Goal: Transaction & Acquisition: Book appointment/travel/reservation

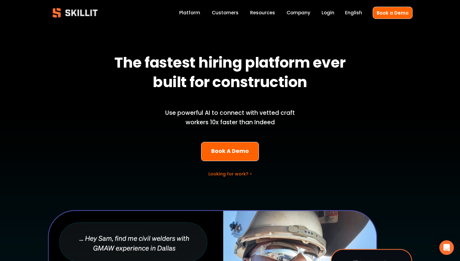
click at [195, 16] on link "Platform" at bounding box center [189, 13] width 21 height 8
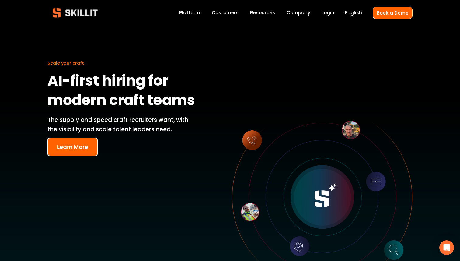
click at [89, 152] on button "Learn More" at bounding box center [72, 146] width 50 height 19
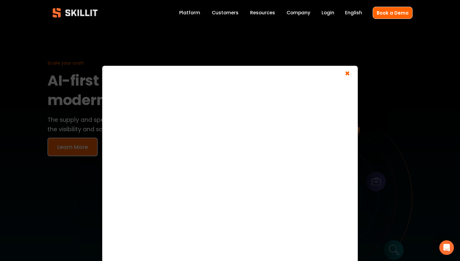
click at [349, 73] on span "×" at bounding box center [347, 74] width 12 height 11
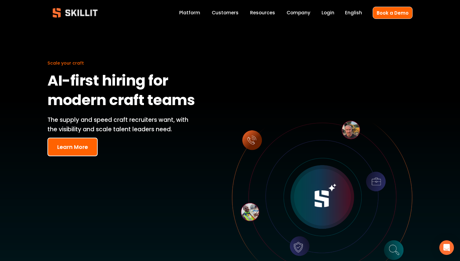
click at [233, 14] on link "Customers" at bounding box center [225, 13] width 27 height 8
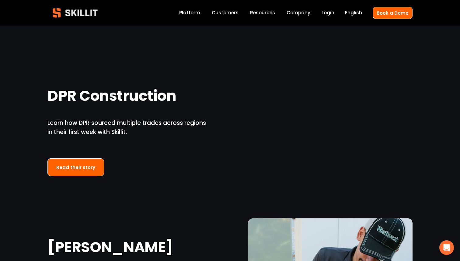
scroll to position [644, 0]
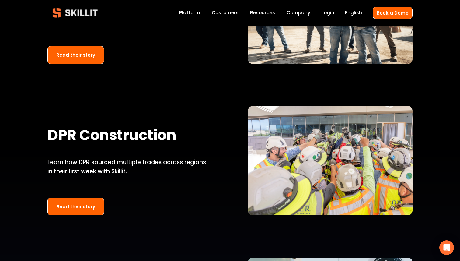
click at [80, 12] on img at bounding box center [74, 13] width 55 height 18
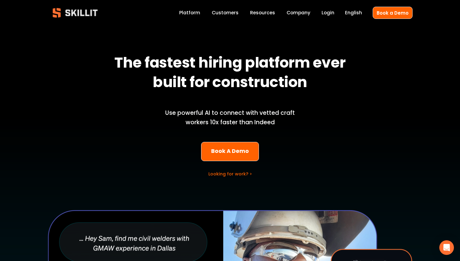
click at [234, 147] on link "Book A Demo" at bounding box center [230, 151] width 58 height 19
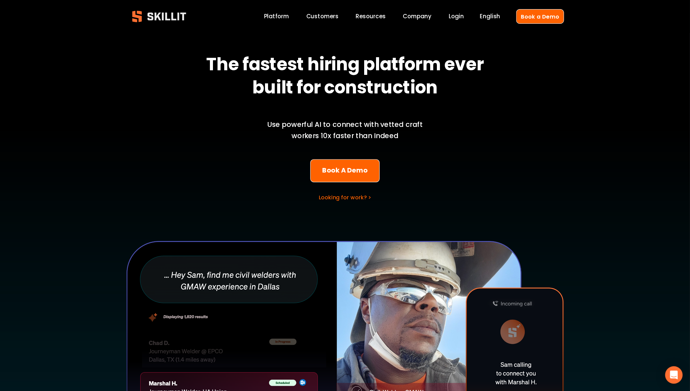
scroll to position [11, 0]
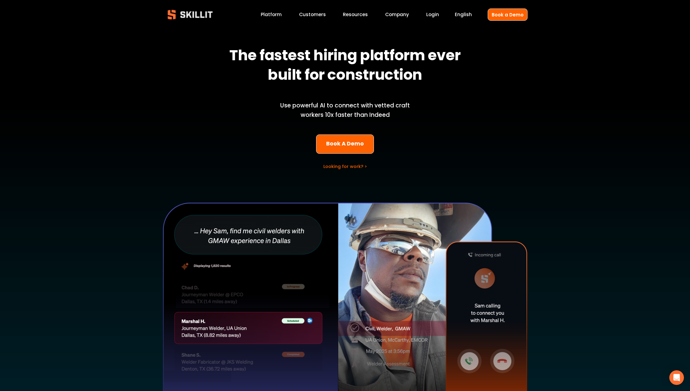
click at [318, 17] on link "Customers" at bounding box center [312, 15] width 27 height 8
click at [340, 145] on link "Book A Demo" at bounding box center [345, 143] width 58 height 19
